Goal: Information Seeking & Learning: Learn about a topic

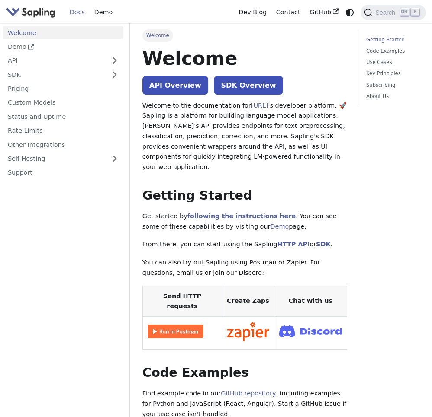
click at [270, 223] on span "Demo" at bounding box center [279, 226] width 19 height 7
click at [101, 12] on span "Demo" at bounding box center [103, 12] width 19 height 7
click at [63, 46] on link "Demo" at bounding box center [63, 47] width 120 height 13
